Goal: Share content

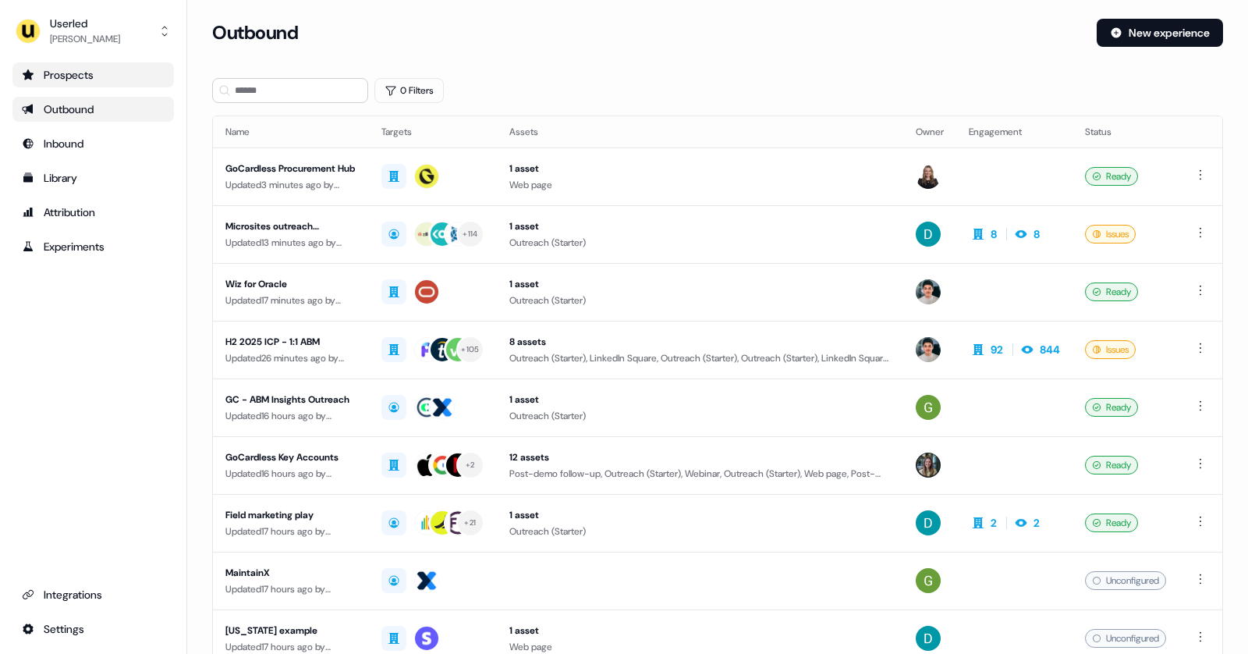
click at [66, 85] on link "Prospects" at bounding box center [92, 74] width 161 height 25
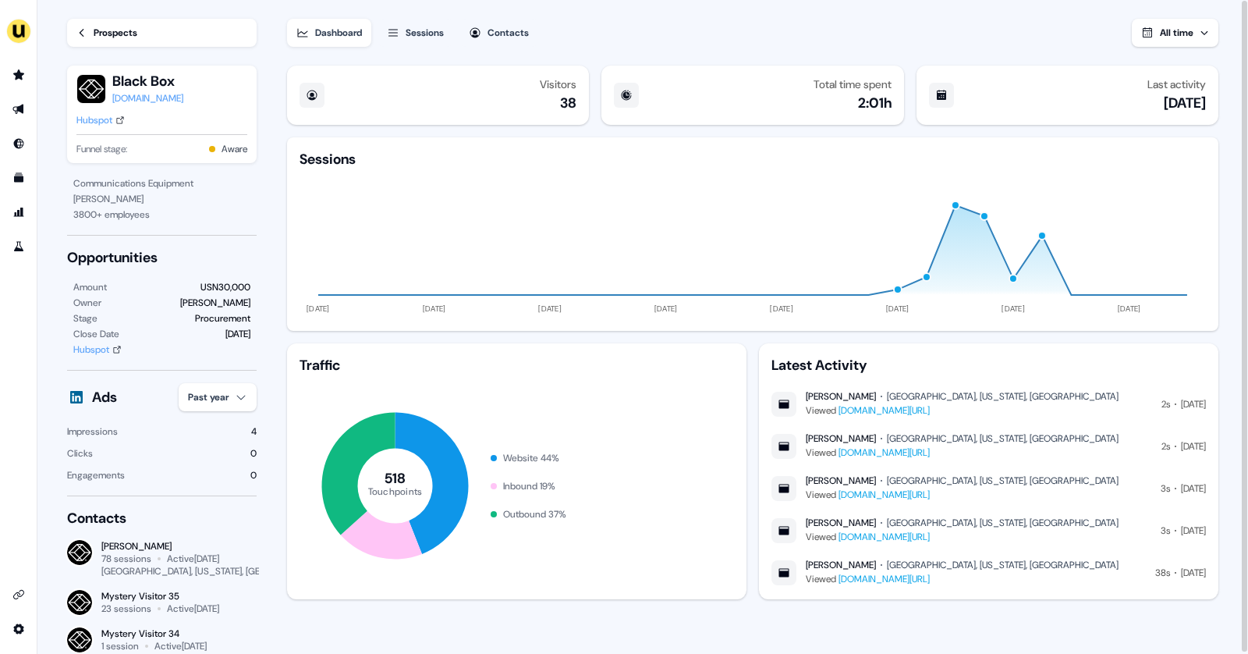
click at [90, 23] on link "Prospects" at bounding box center [162, 33] width 190 height 28
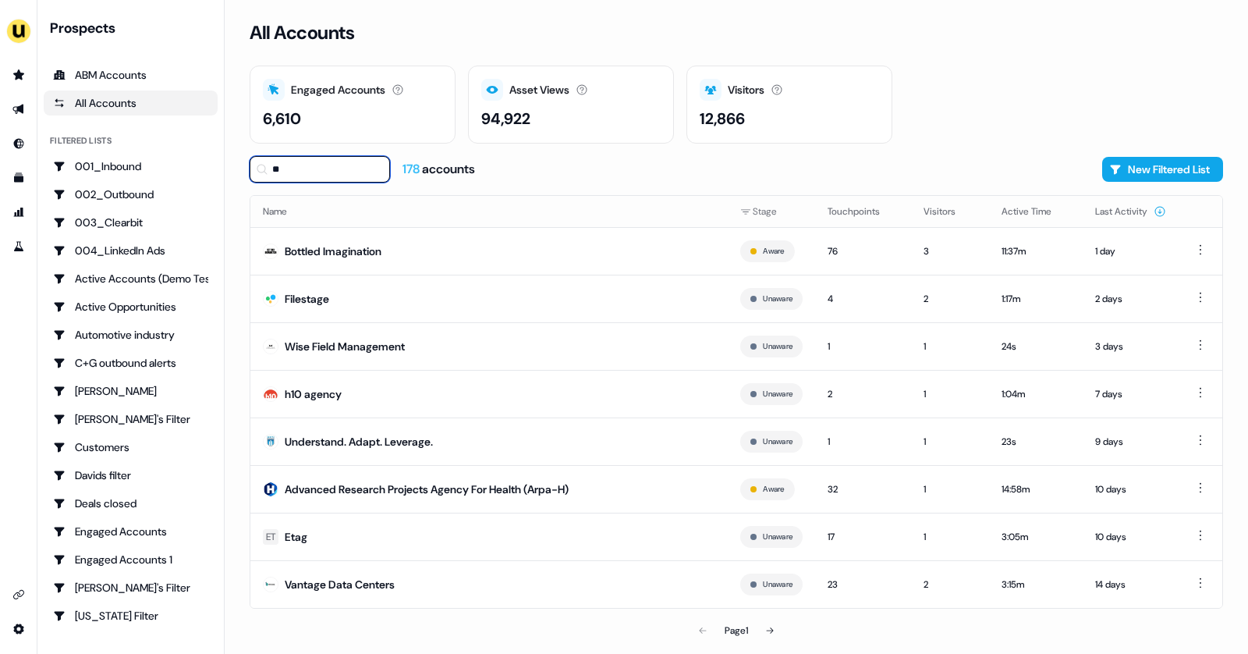
click at [289, 166] on input "**" at bounding box center [320, 169] width 140 height 27
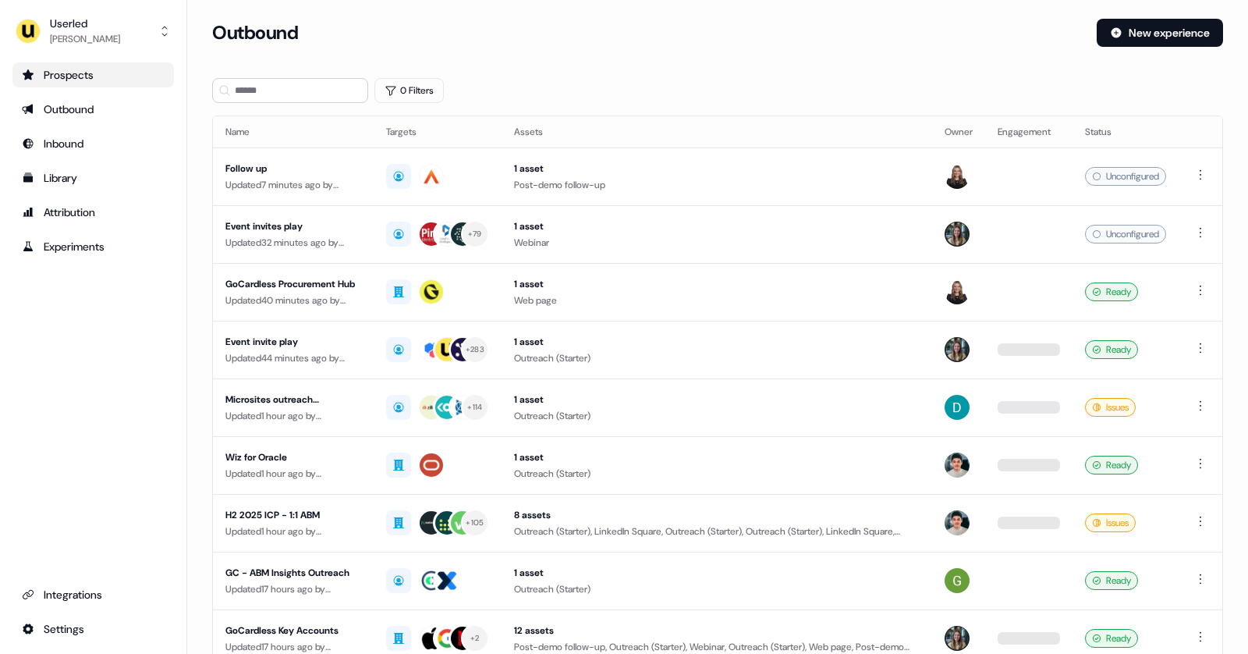
click at [53, 81] on div "Prospects" at bounding box center [93, 75] width 143 height 16
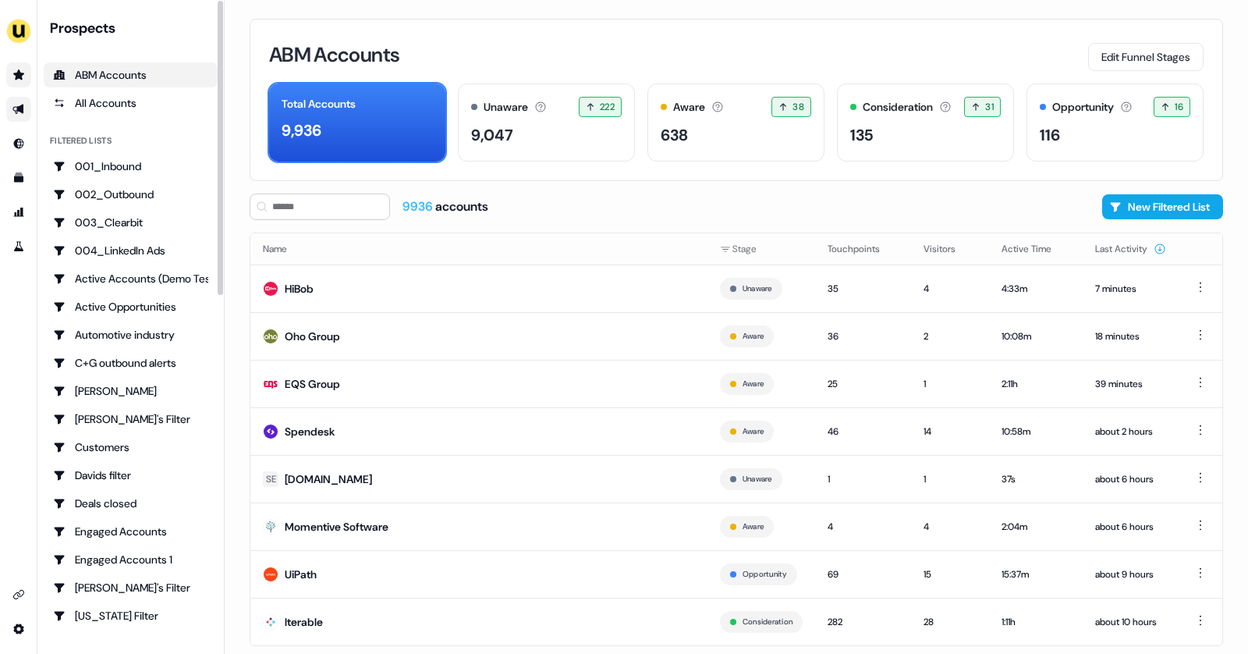
click at [12, 113] on icon "Go to outbound experience" at bounding box center [18, 109] width 12 height 12
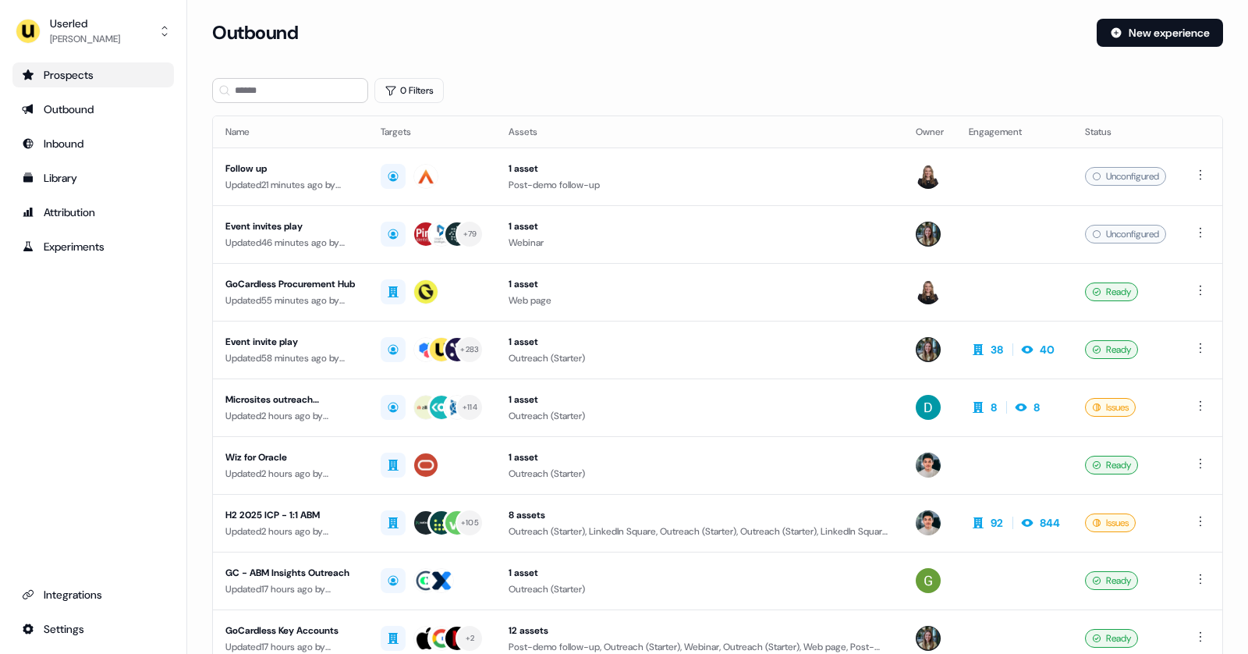
click at [68, 80] on div "Prospects" at bounding box center [93, 75] width 143 height 16
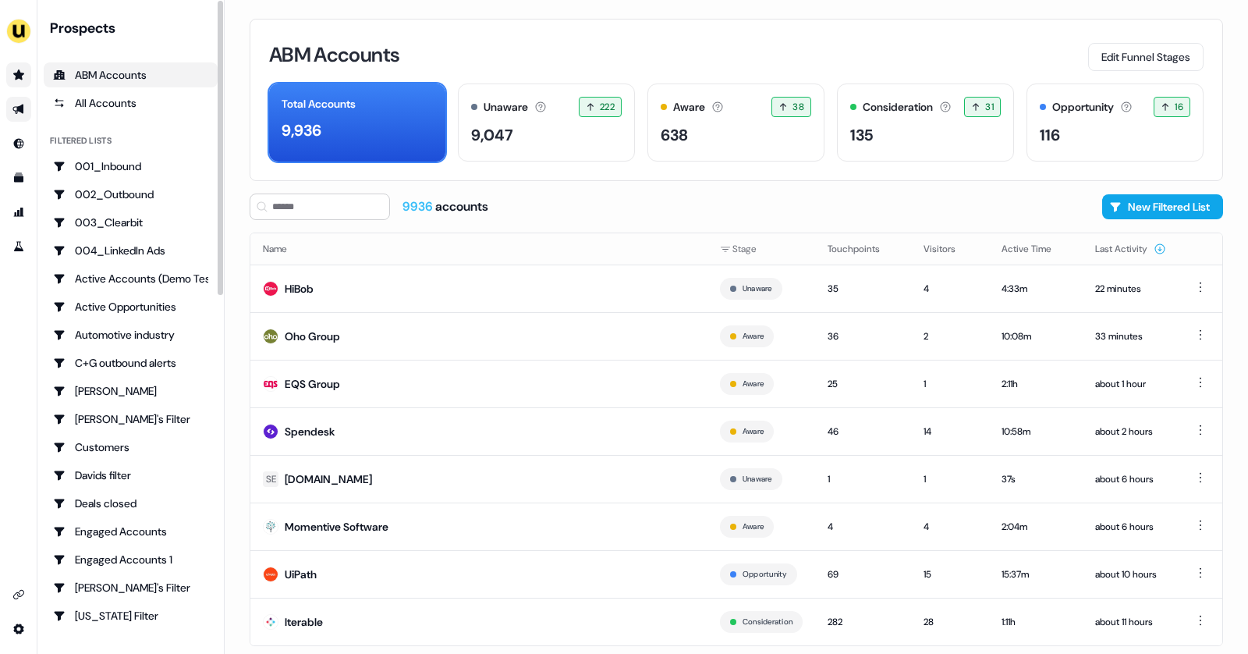
click at [23, 105] on icon "Go to outbound experience" at bounding box center [18, 109] width 12 height 12
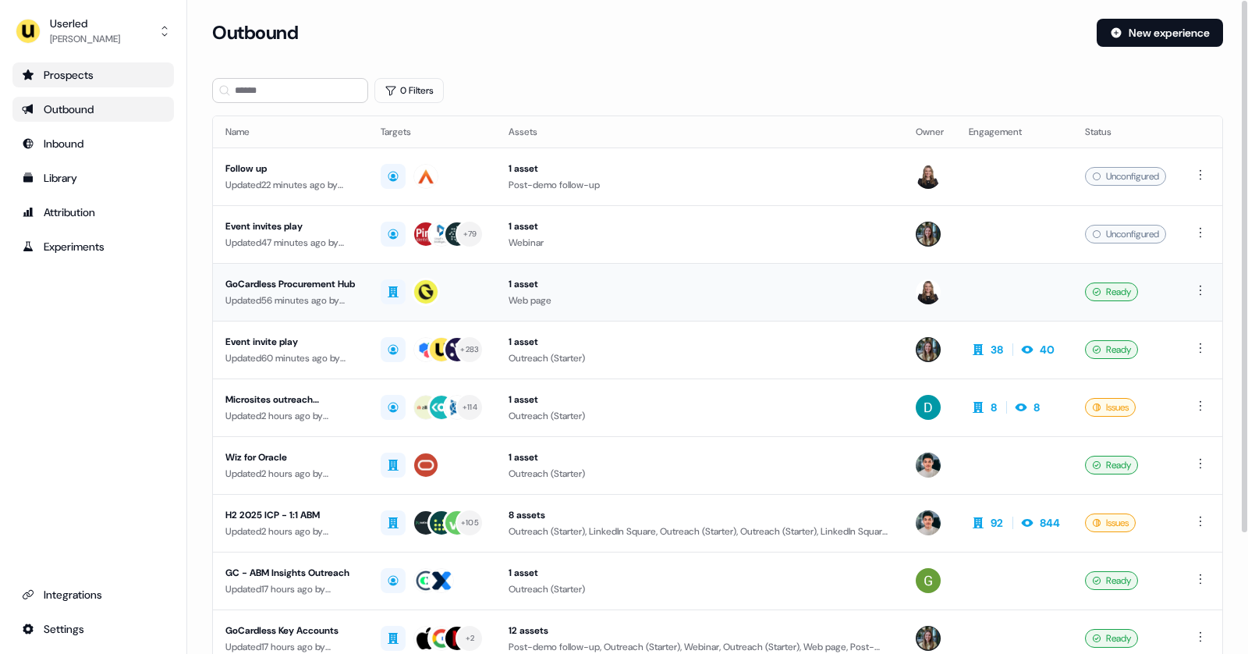
click at [321, 276] on div "GoCardless Procurement Hub" at bounding box center [290, 284] width 130 height 16
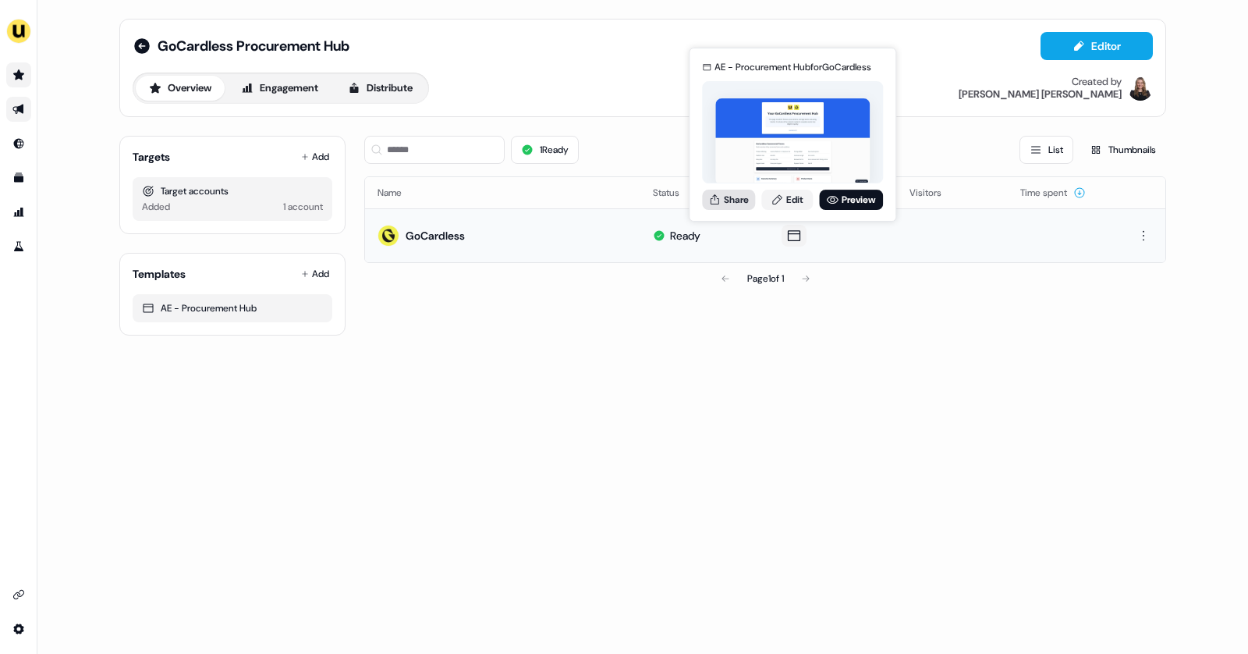
click at [747, 198] on button "Share" at bounding box center [728, 200] width 53 height 20
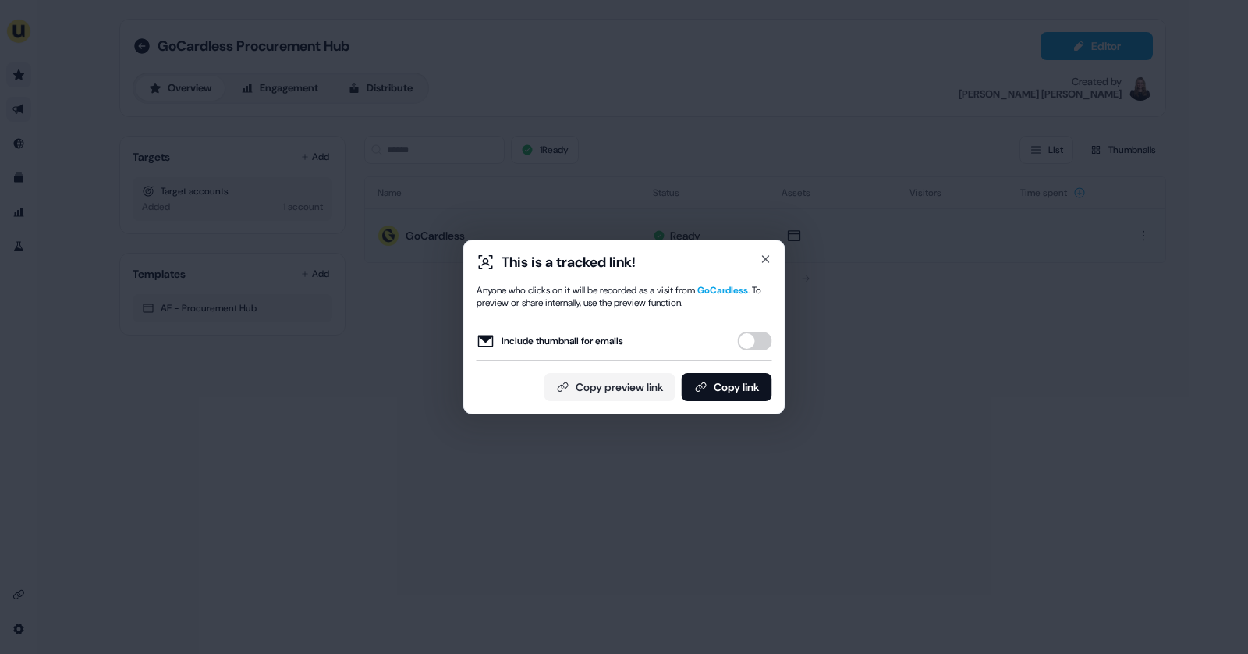
click at [761, 341] on button "Include thumbnail for emails" at bounding box center [755, 341] width 34 height 19
click at [720, 385] on button "Copy link" at bounding box center [727, 387] width 90 height 28
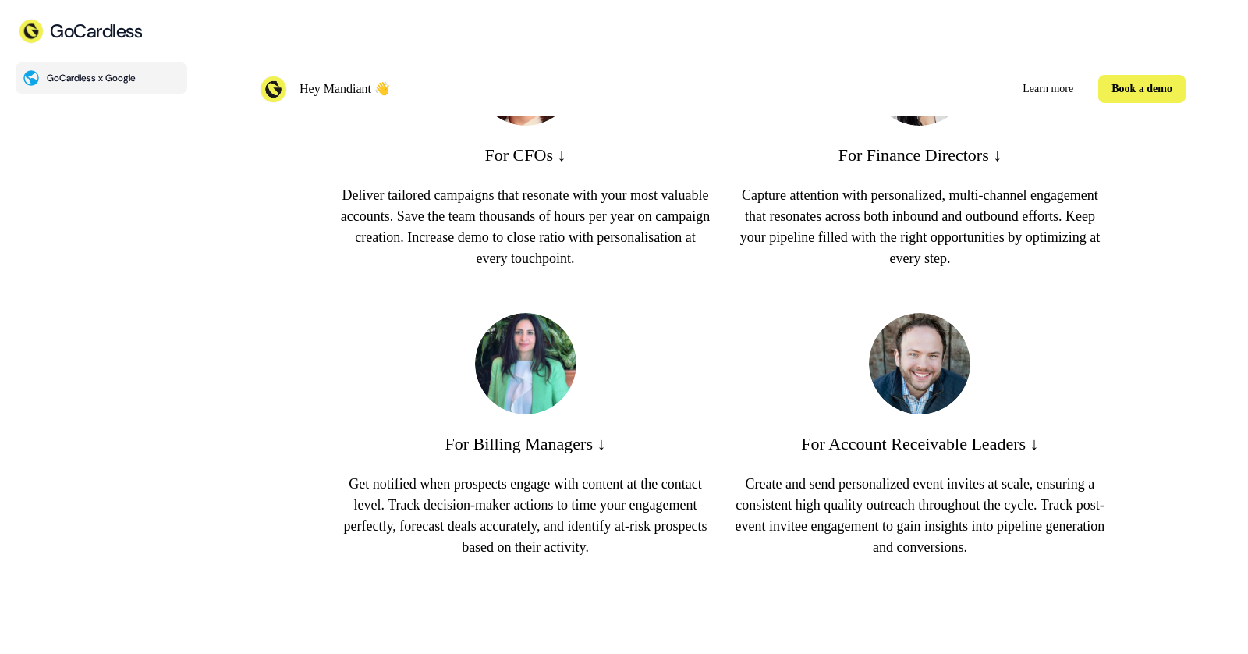
scroll to position [1464, 0]
